Goal: Transaction & Acquisition: Purchase product/service

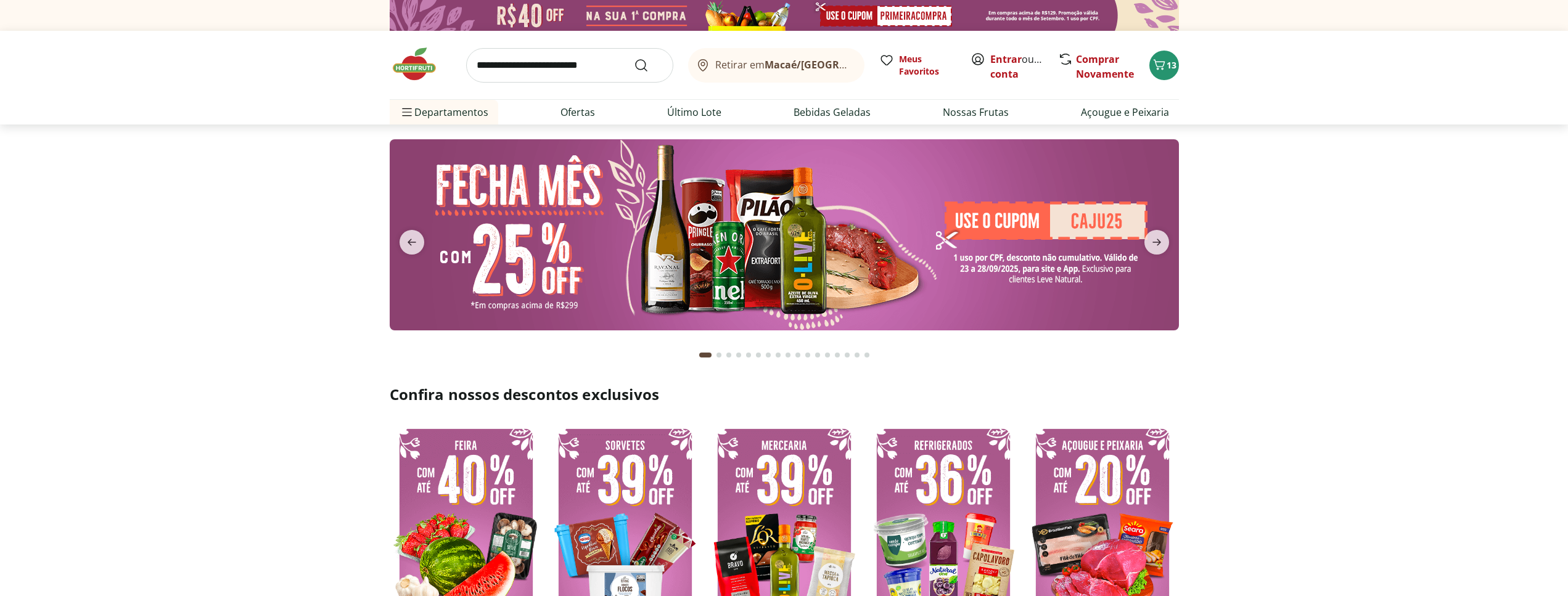
scroll to position [314, 0]
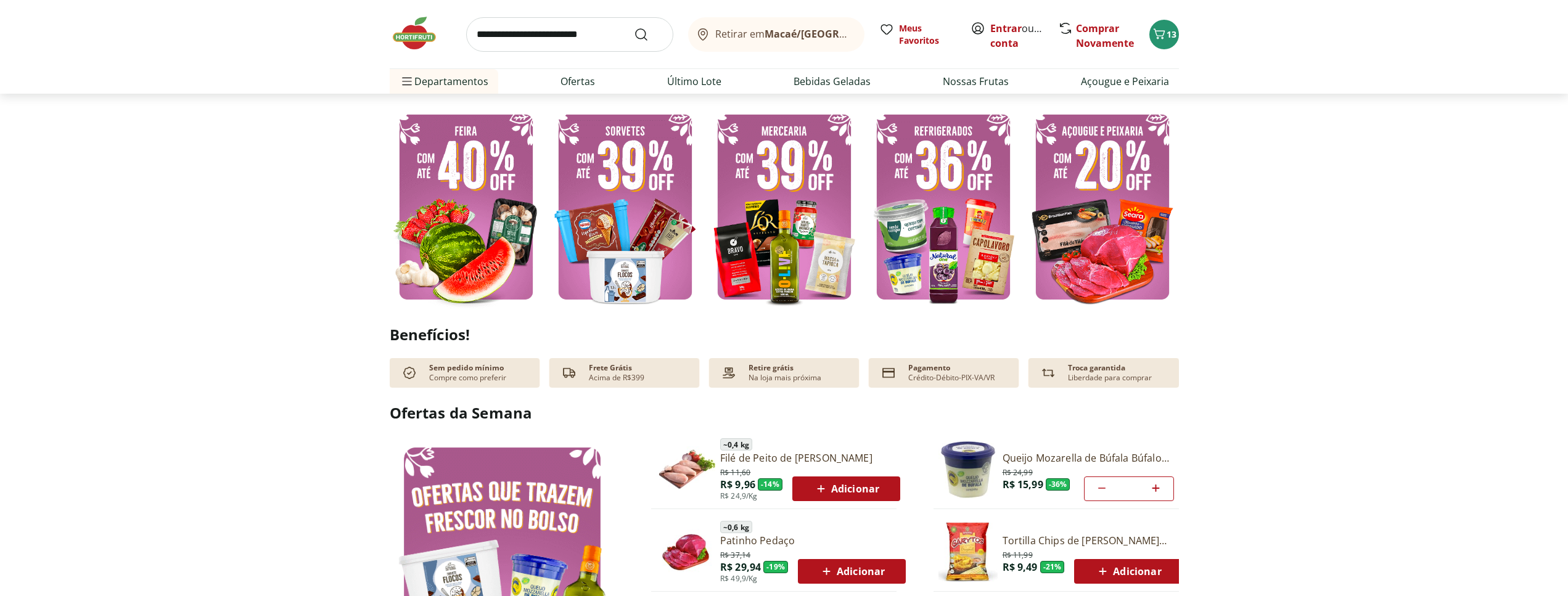
type input "*"
click at [943, 198] on img at bounding box center [943, 207] width 152 height 204
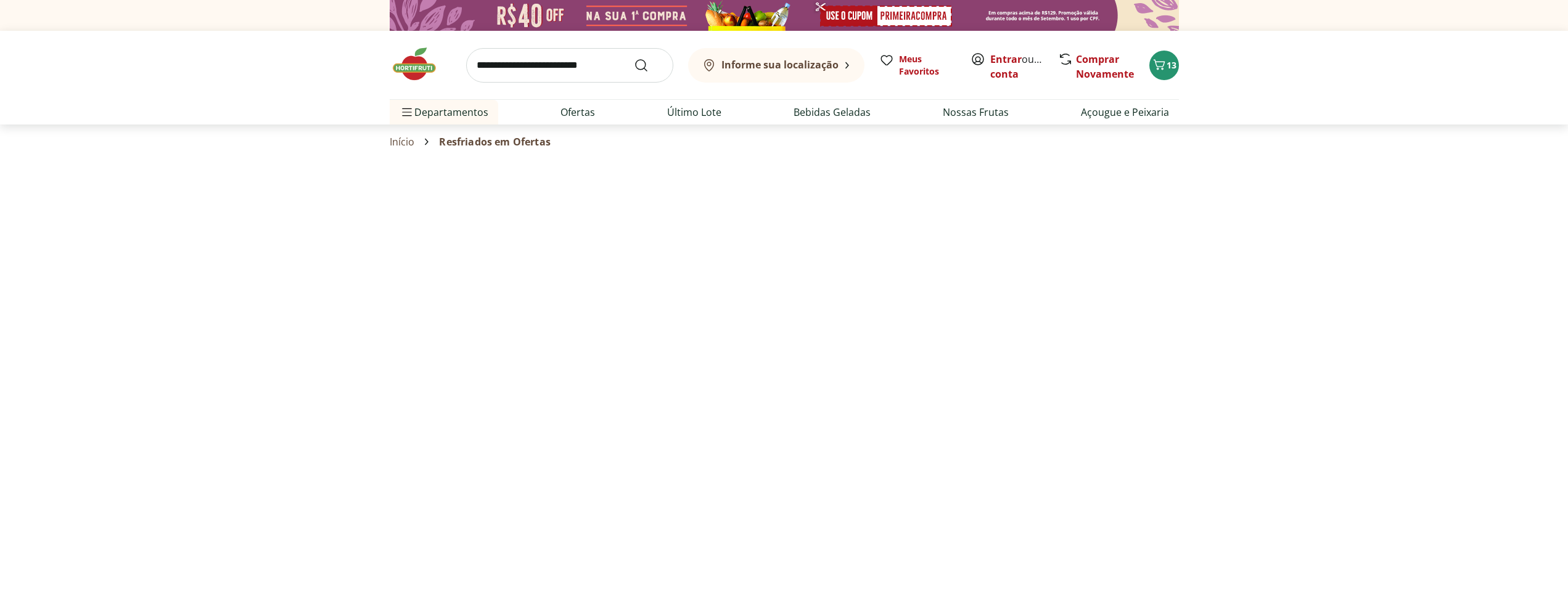
select select "**********"
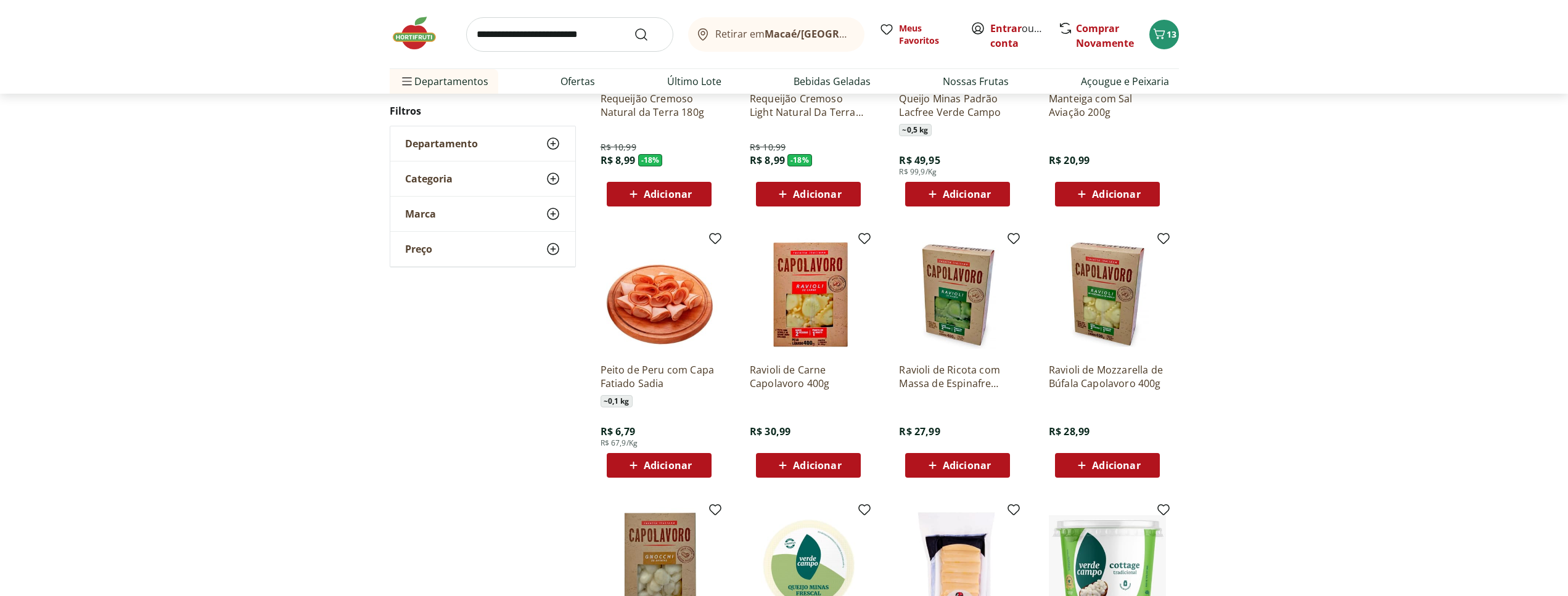
scroll to position [629, 0]
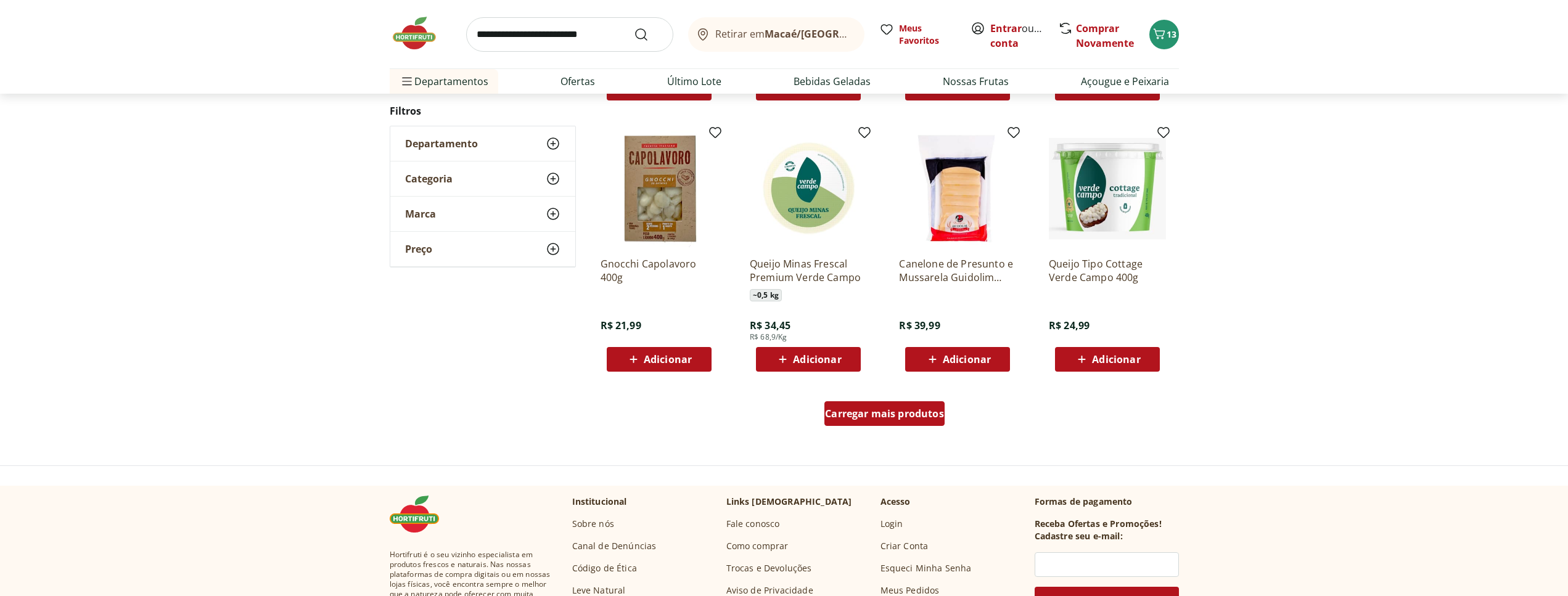
click at [908, 410] on span "Carregar mais produtos" at bounding box center [884, 413] width 119 height 10
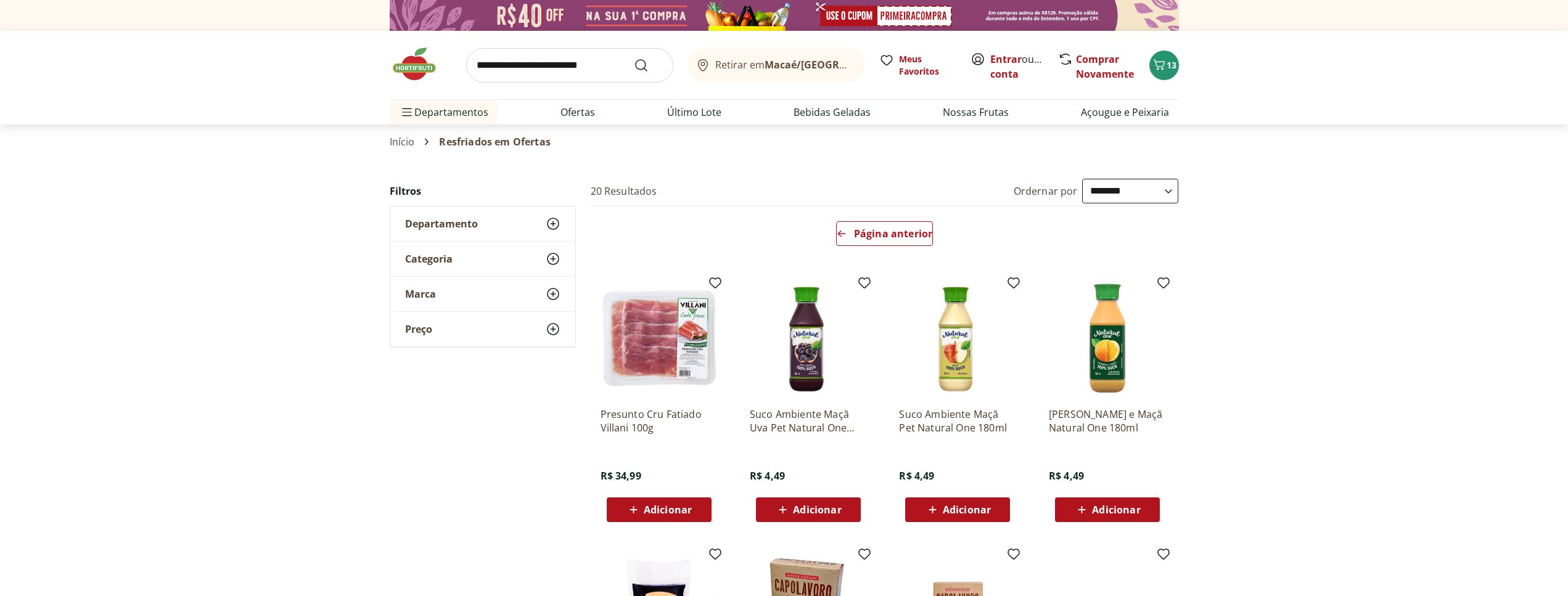
click at [603, 74] on input "search" at bounding box center [569, 66] width 207 height 35
type input "******"
click at [634, 58] on button "Submit Search" at bounding box center [649, 65] width 29 height 15
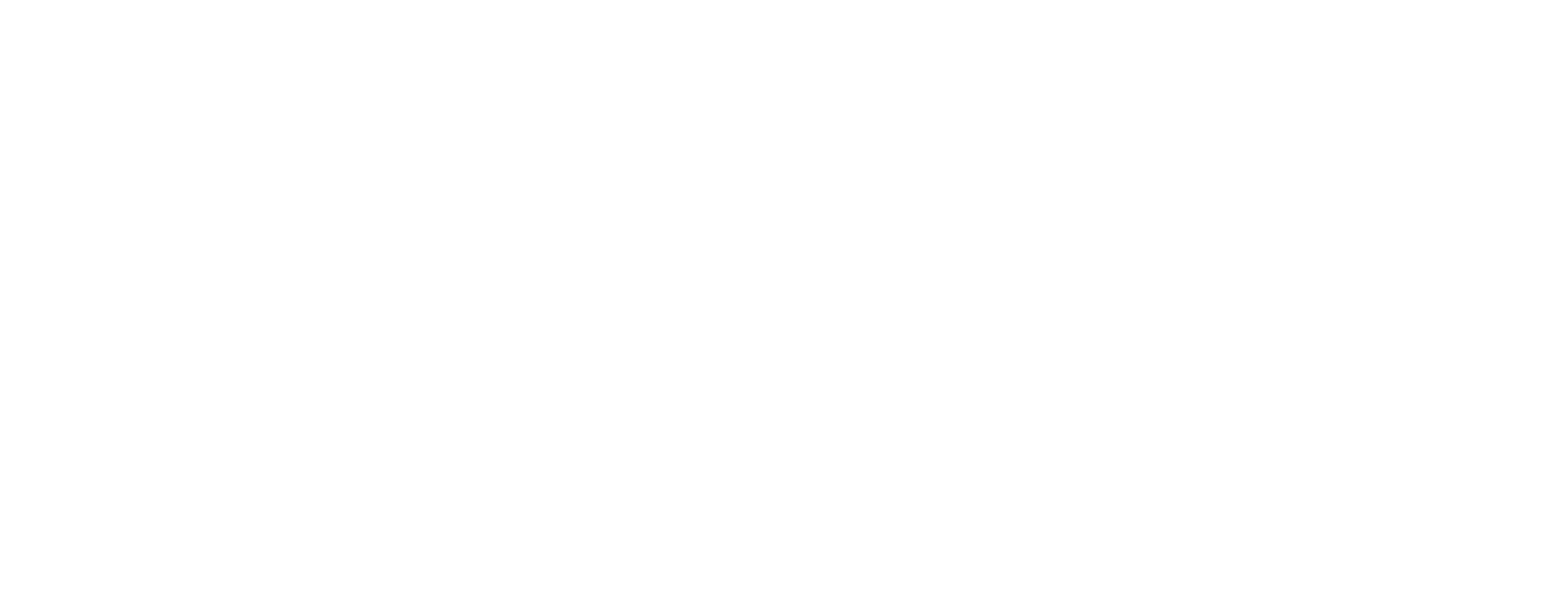
select select "**********"
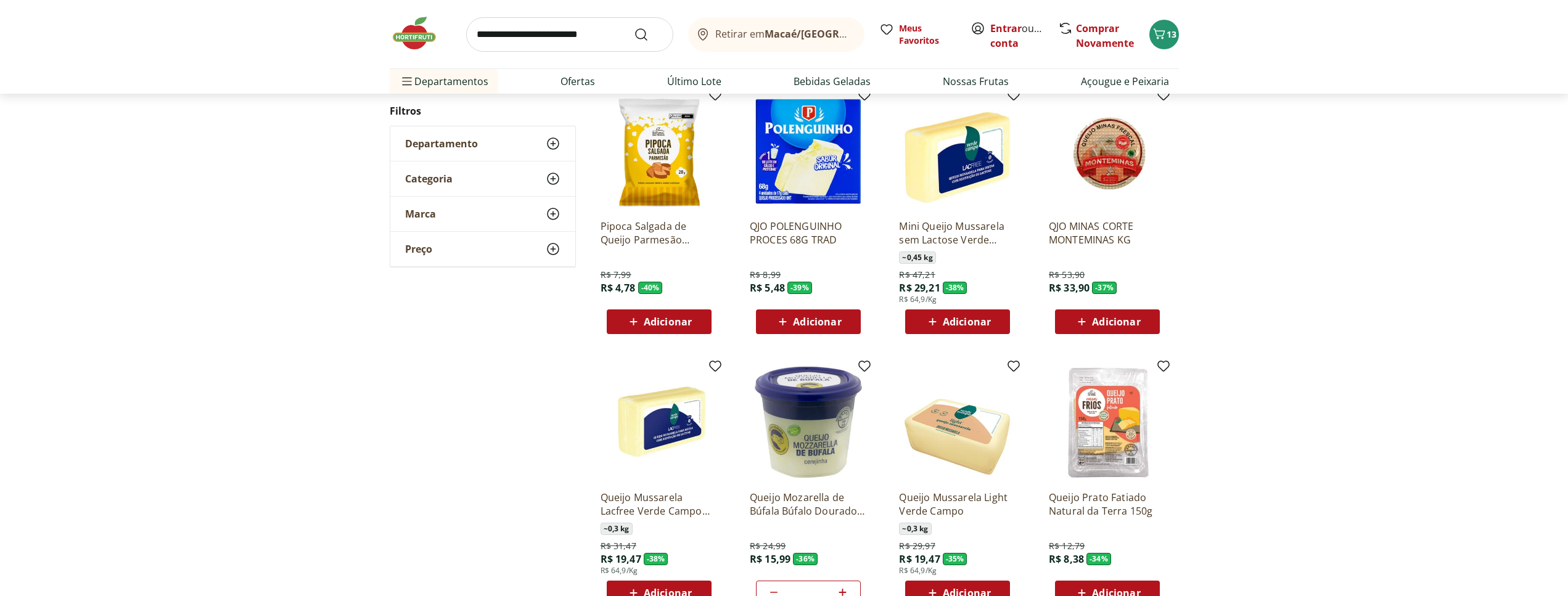
scroll to position [755, 0]
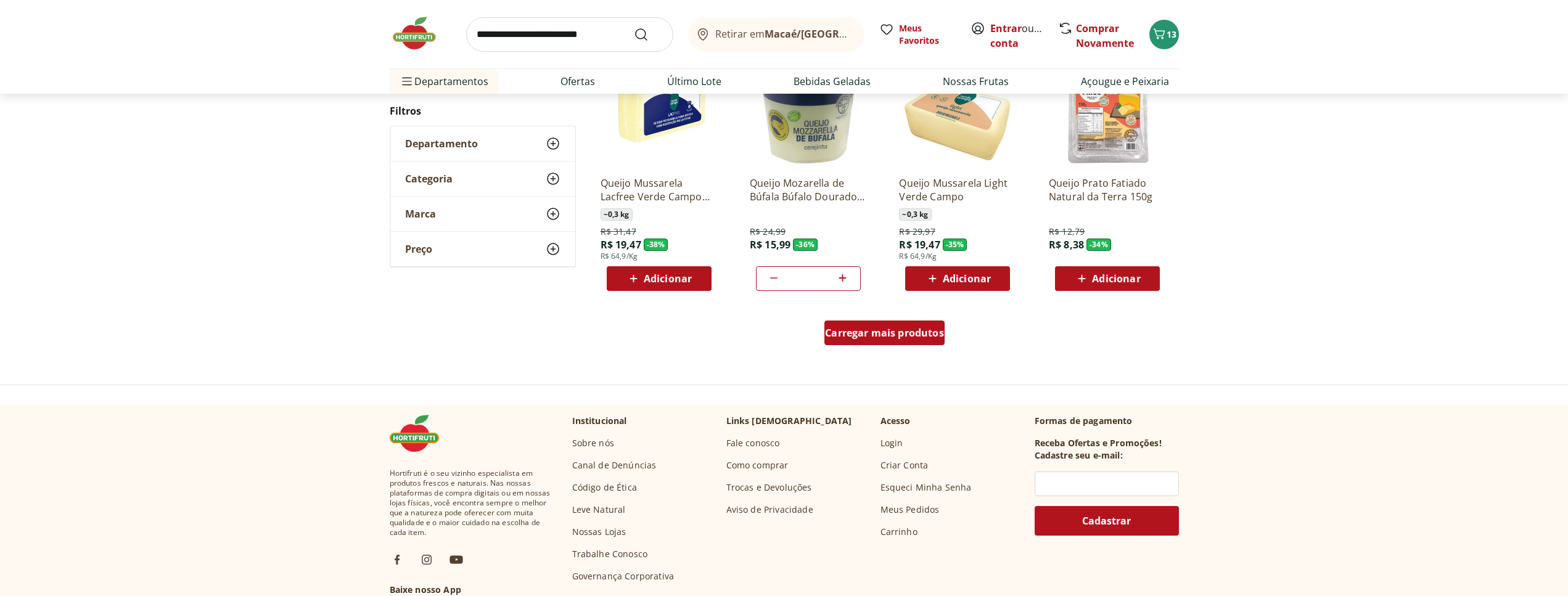
click at [909, 335] on span "Carregar mais produtos" at bounding box center [884, 333] width 119 height 10
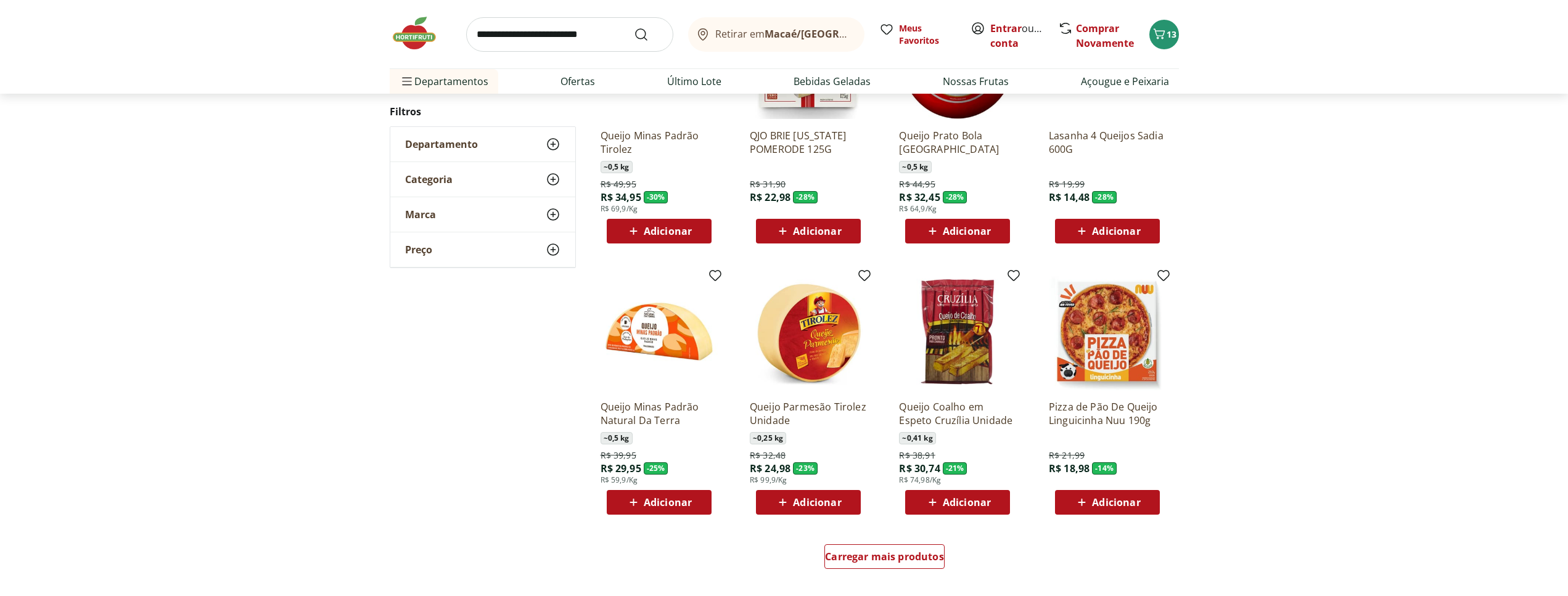
scroll to position [769, 0]
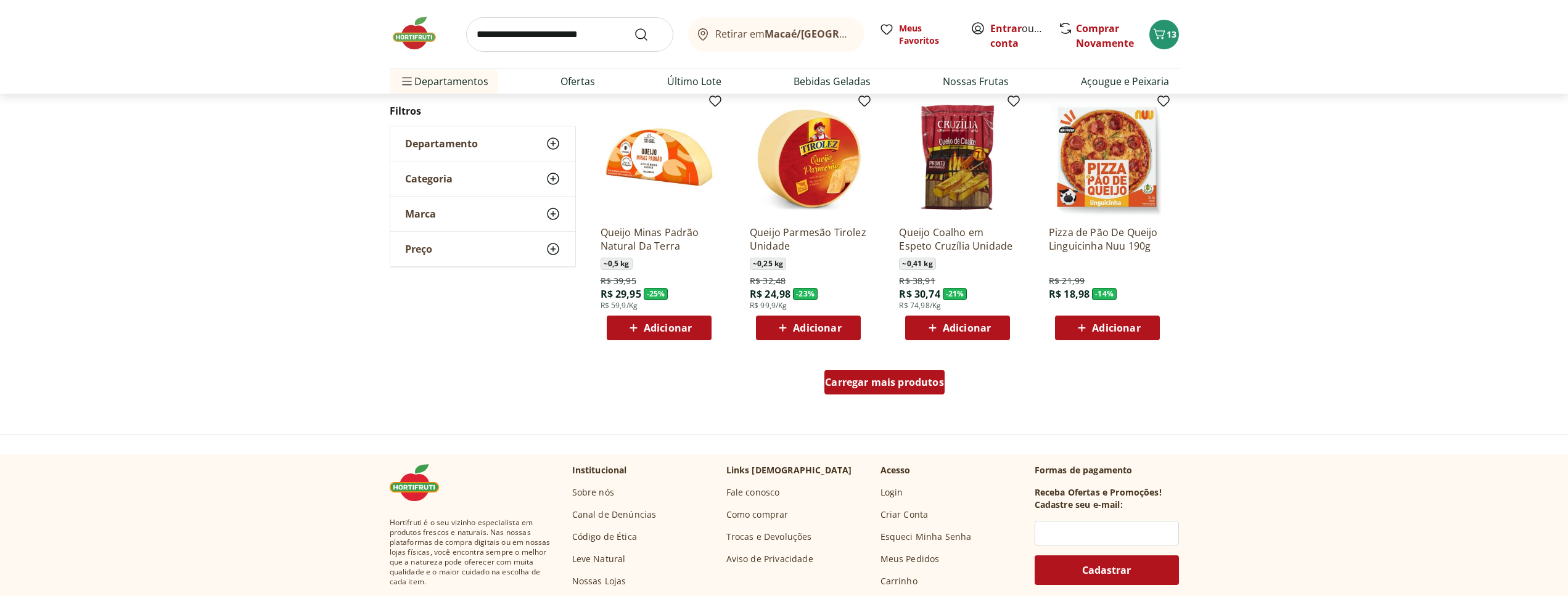
click at [884, 380] on span "Carregar mais produtos" at bounding box center [884, 382] width 119 height 10
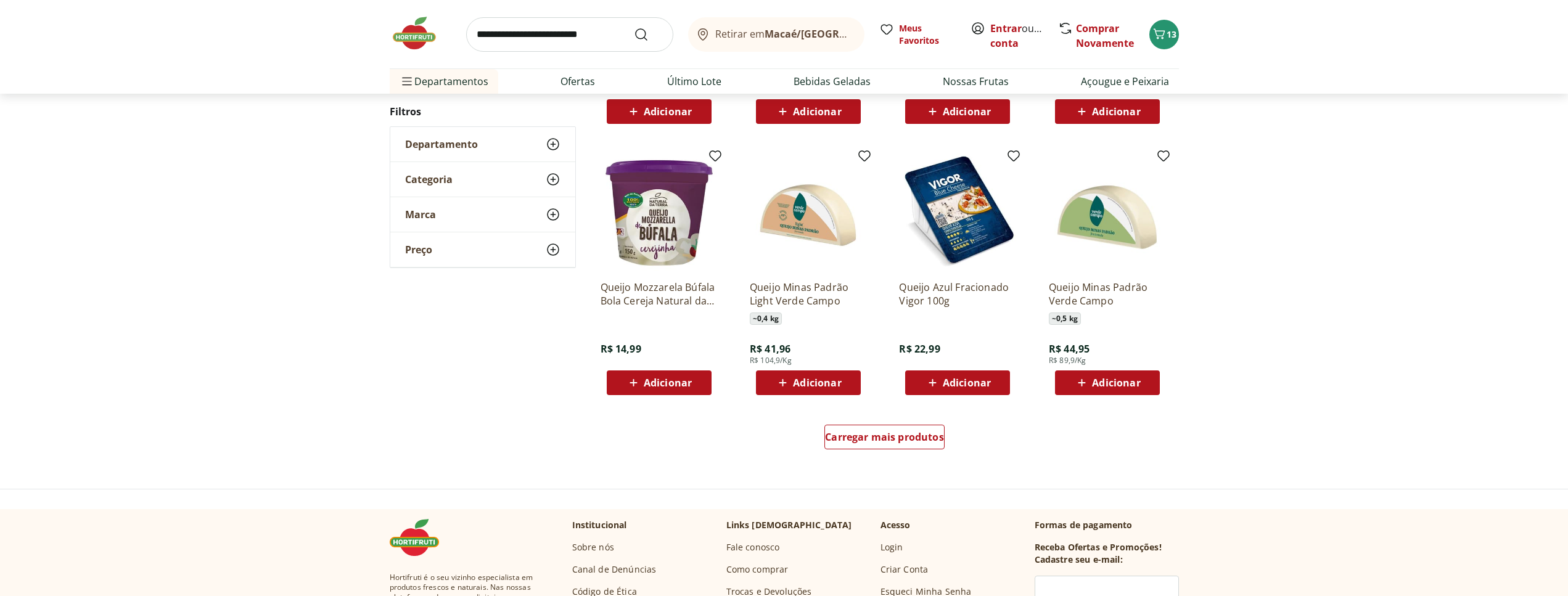
scroll to position [783, 0]
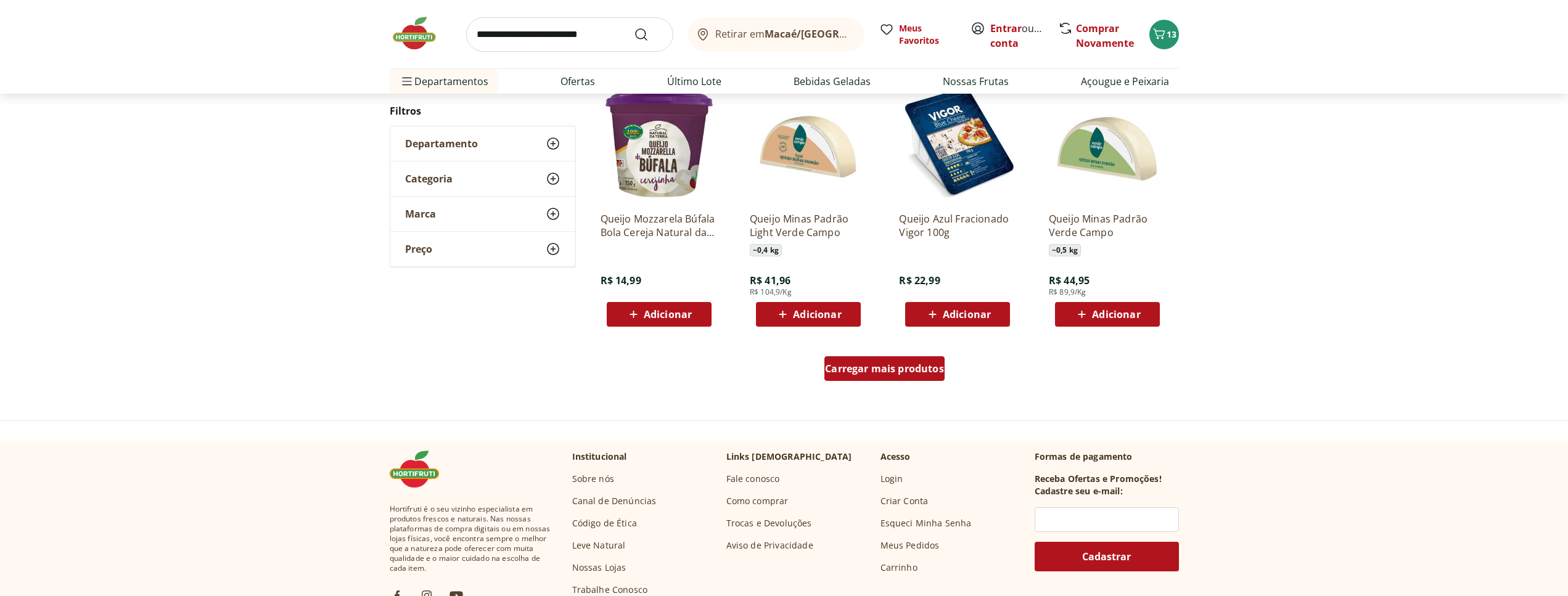
click at [903, 366] on span "Carregar mais produtos" at bounding box center [884, 368] width 119 height 10
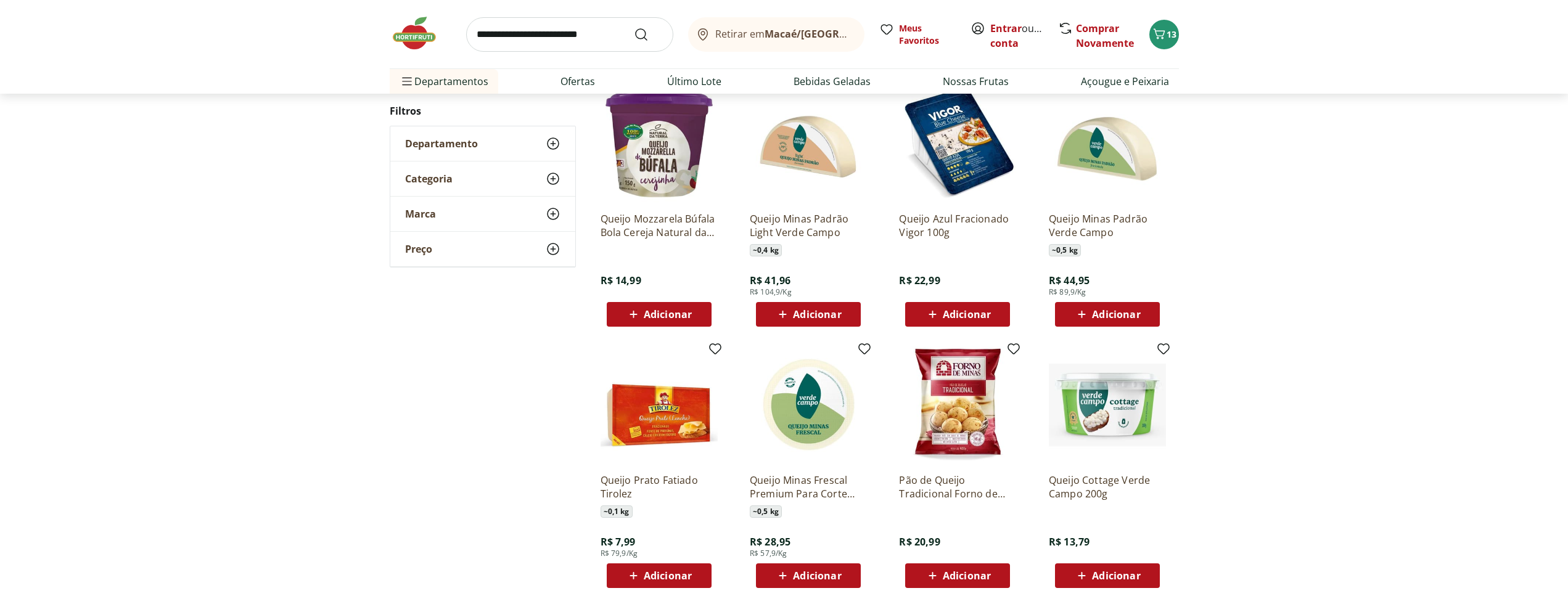
click at [657, 164] on img at bounding box center [658, 143] width 117 height 117
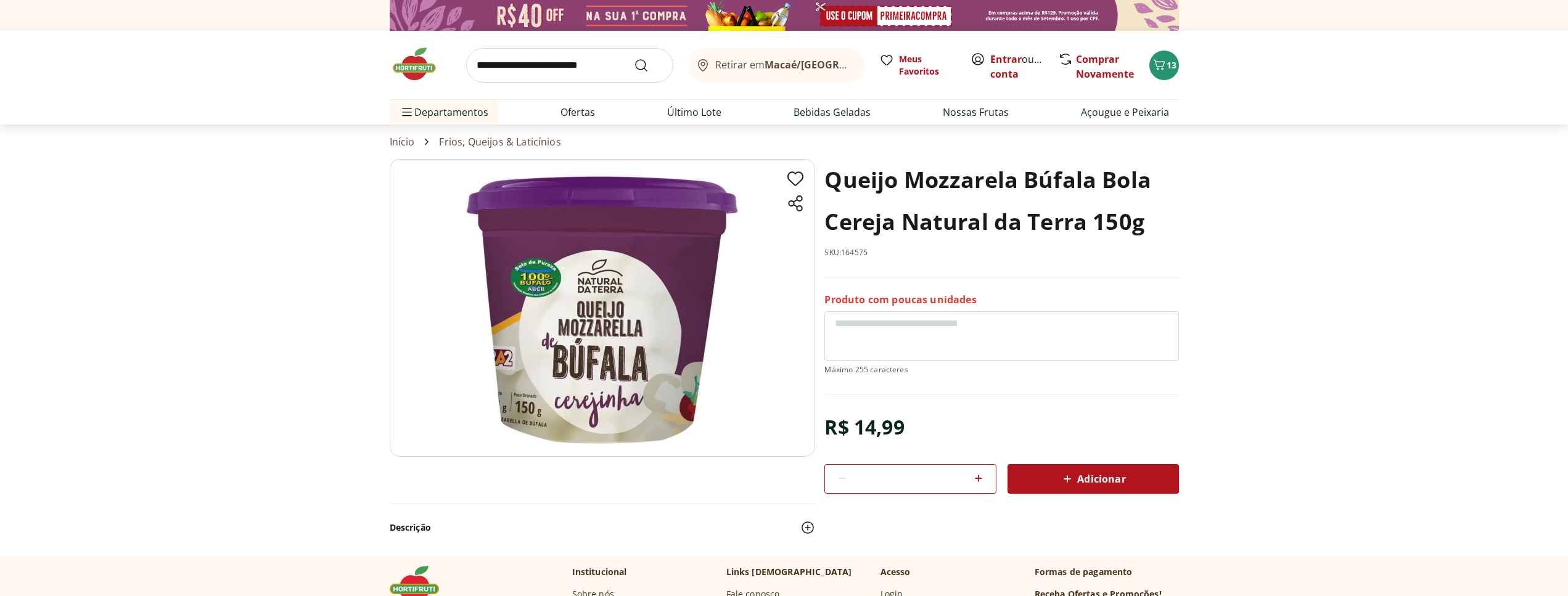
click at [1125, 474] on div "Adicionar" at bounding box center [1092, 479] width 152 height 23
click at [1157, 60] on icon "Carrinho" at bounding box center [1158, 64] width 15 height 15
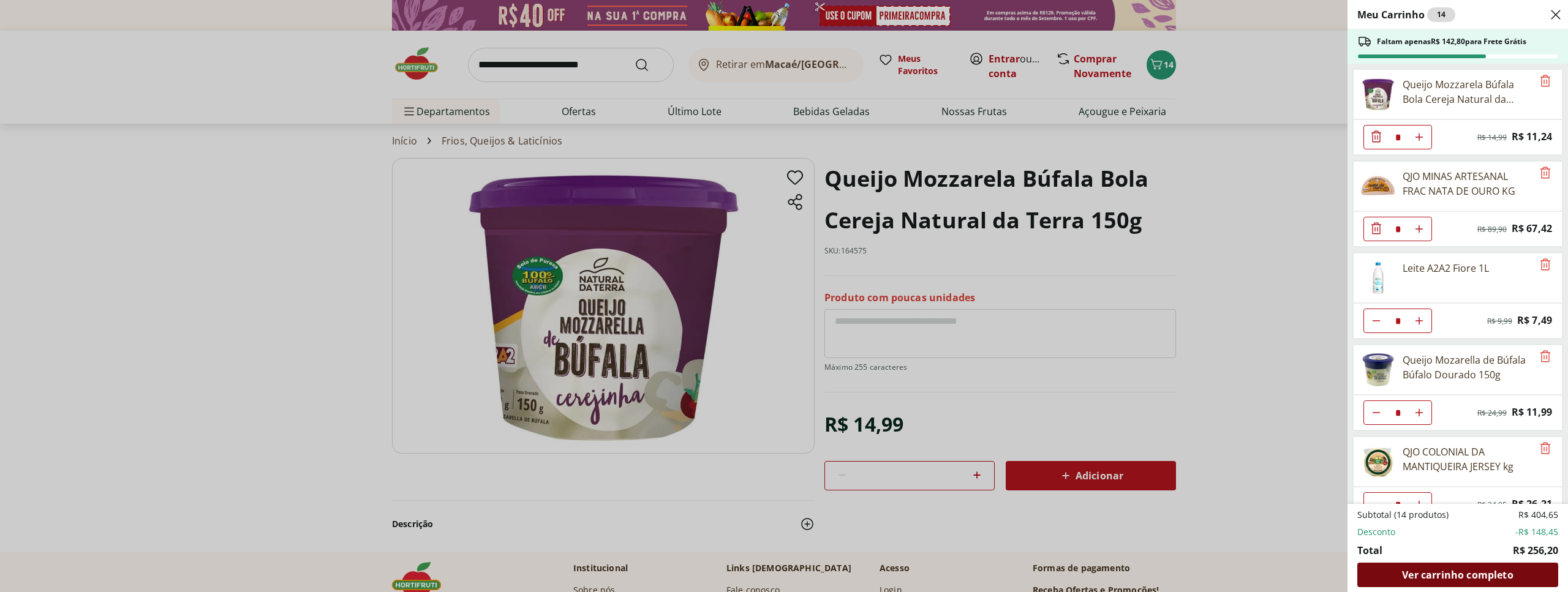
click at [1467, 564] on div "Ver carrinho completo" at bounding box center [1457, 575] width 201 height 24
